Goal: Entertainment & Leisure: Consume media (video, audio)

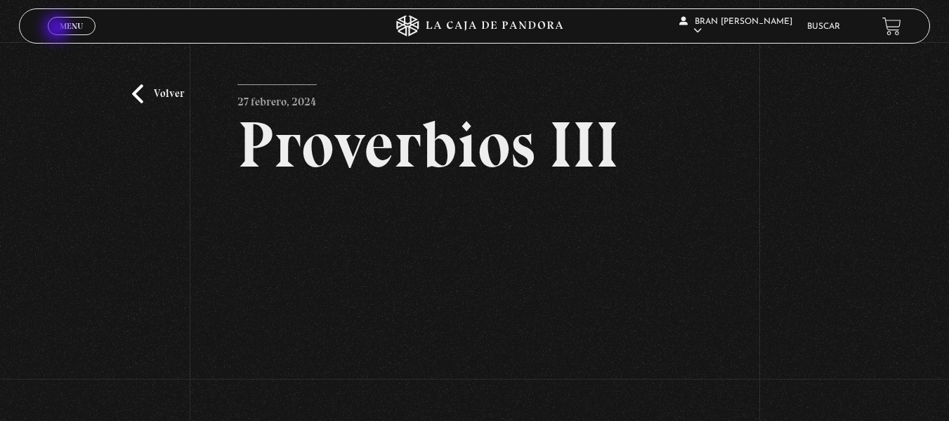
click at [58, 29] on link "Menu Cerrar" at bounding box center [72, 26] width 48 height 18
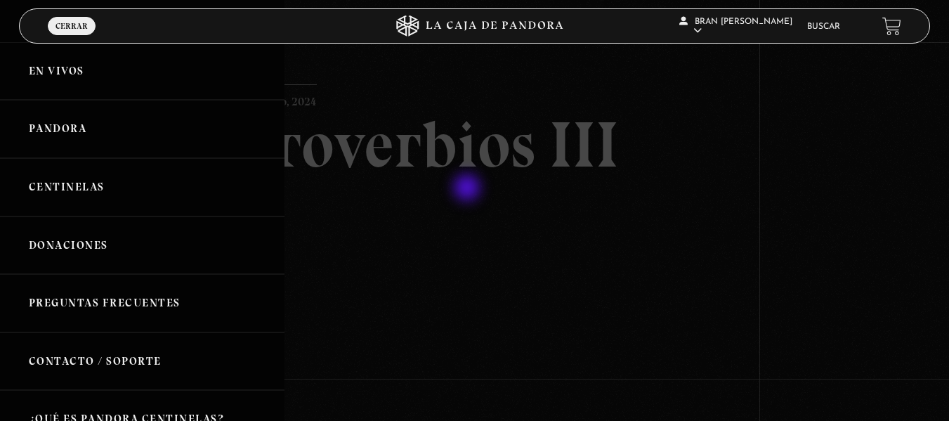
click at [468, 189] on div at bounding box center [474, 210] width 949 height 421
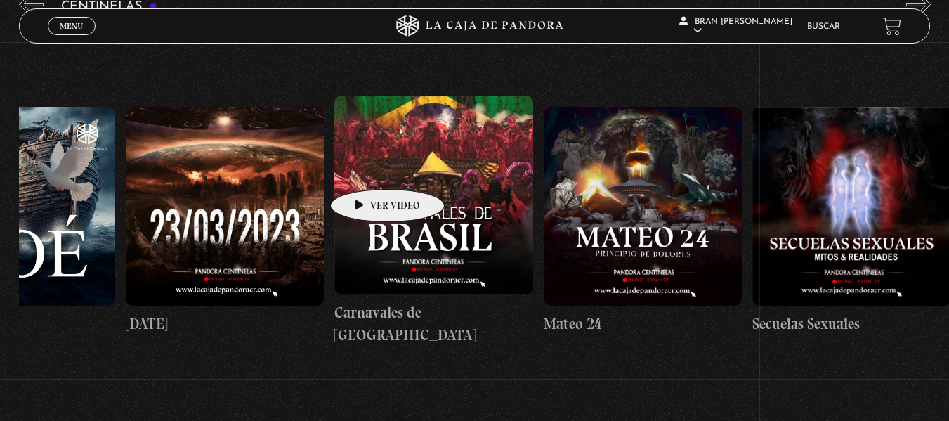
scroll to position [0, 9088]
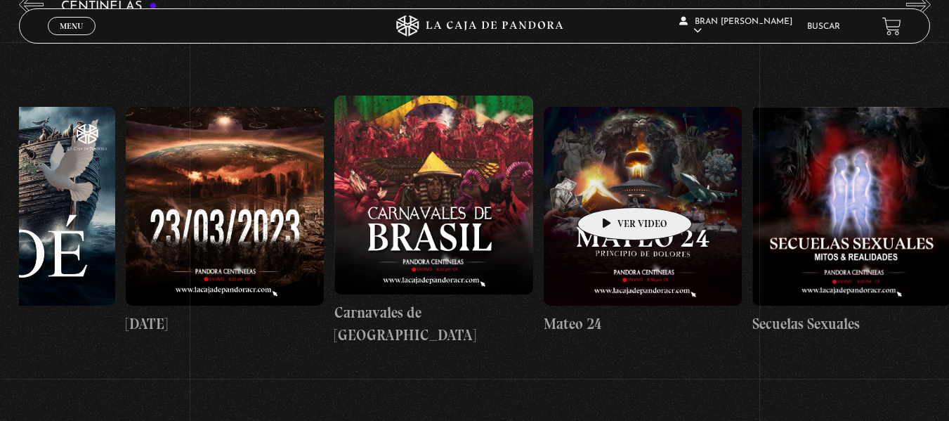
click at [612, 186] on figure at bounding box center [643, 206] width 199 height 199
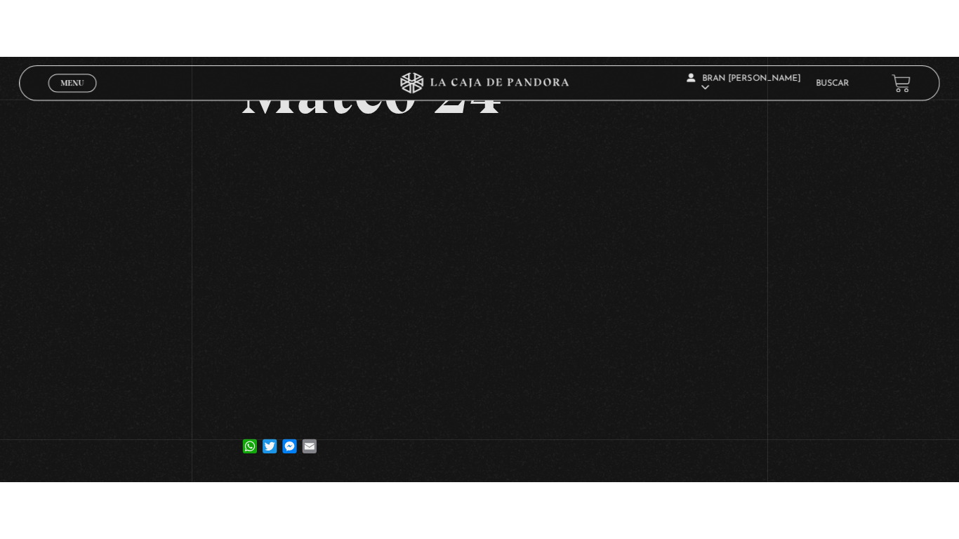
scroll to position [112, 0]
